Goal: Find specific page/section

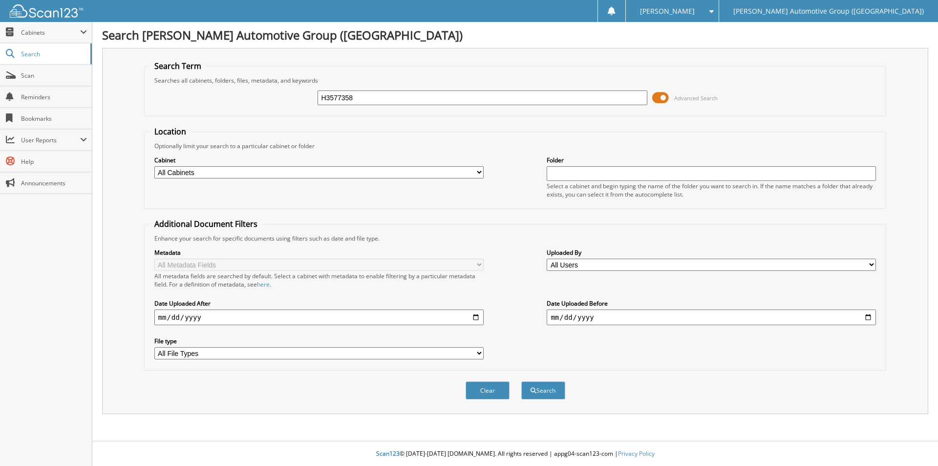
type input "H3577358"
click at [521, 381] on button "Search" at bounding box center [543, 390] width 44 height 18
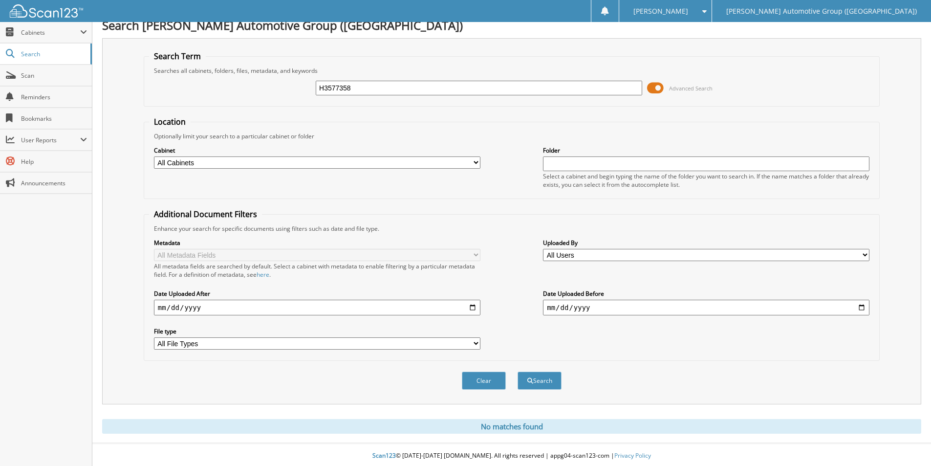
scroll to position [12, 0]
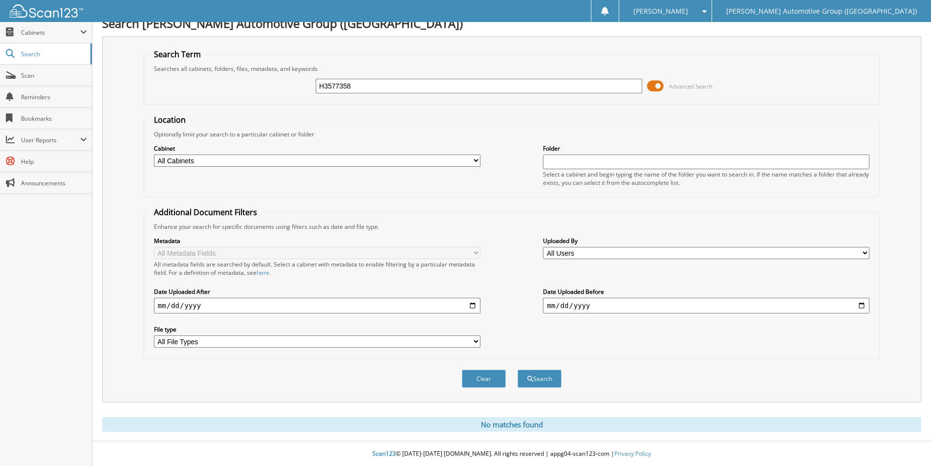
click at [371, 85] on input "H3577358" at bounding box center [479, 86] width 326 height 15
paste input "SL512975"
type input "SL512975"
click at [518, 369] on button "Search" at bounding box center [540, 378] width 44 height 18
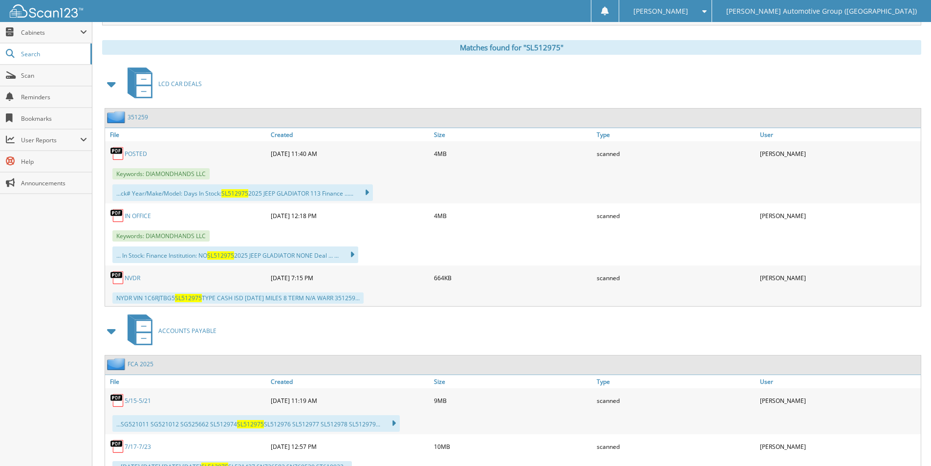
scroll to position [391, 0]
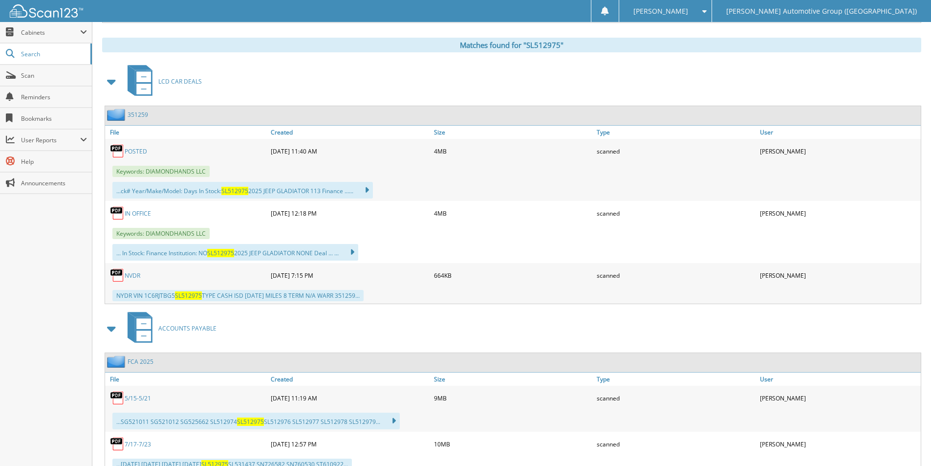
click at [138, 117] on link "351259" at bounding box center [138, 114] width 21 height 8
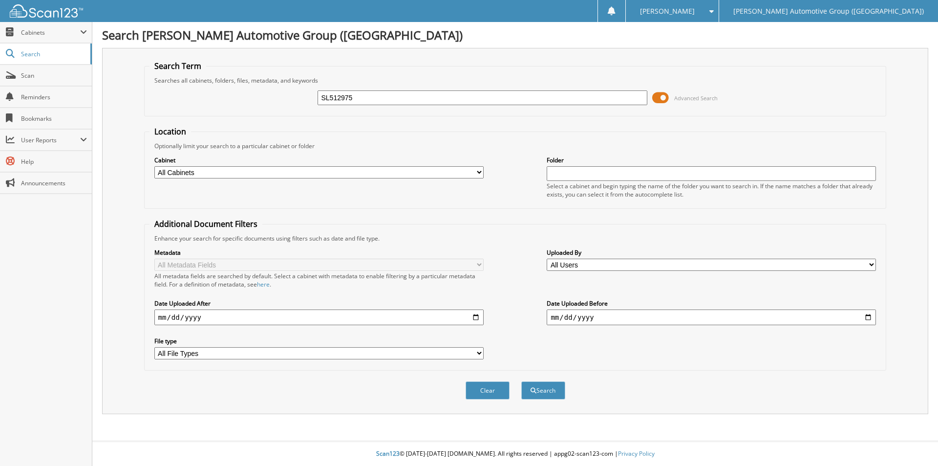
type input "SL512975"
click at [521, 381] on button "Search" at bounding box center [543, 390] width 44 height 18
